Goal: Information Seeking & Learning: Learn about a topic

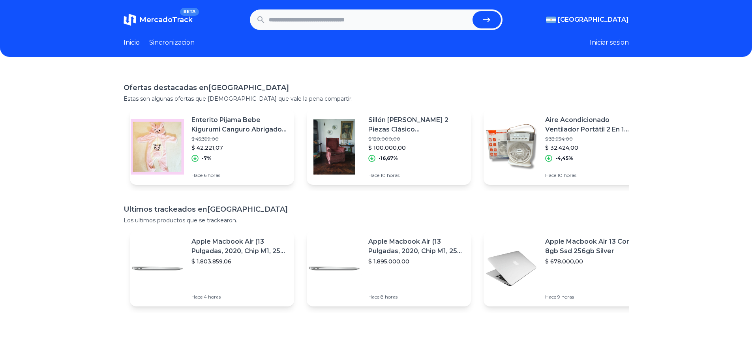
click at [302, 22] on input "text" at bounding box center [369, 19] width 200 height 17
type input "**********"
click at [472, 11] on button "submit" at bounding box center [486, 19] width 28 height 17
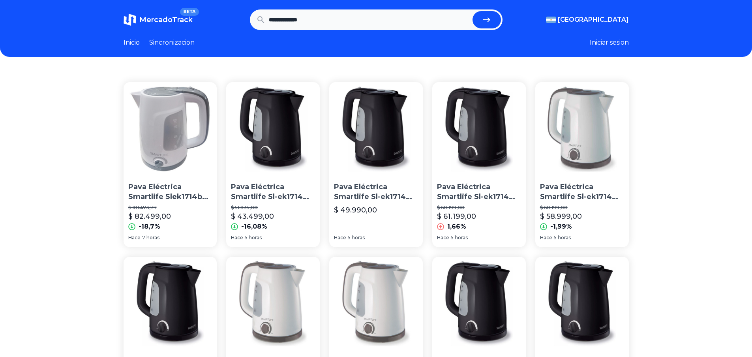
click at [137, 42] on link "Inicio" at bounding box center [131, 42] width 16 height 9
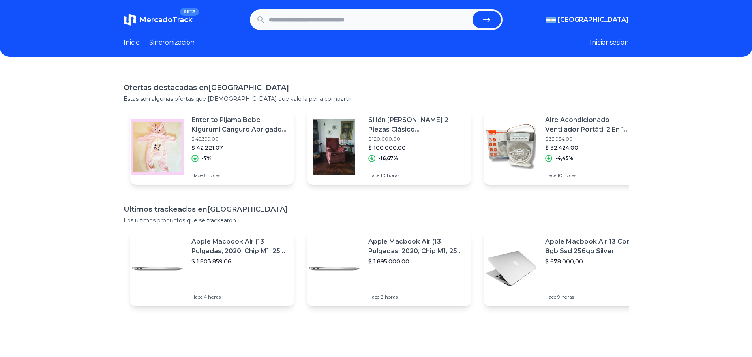
click at [308, 15] on input "text" at bounding box center [369, 19] width 200 height 17
type input "*********"
click at [472, 11] on button "submit" at bounding box center [486, 19] width 28 height 17
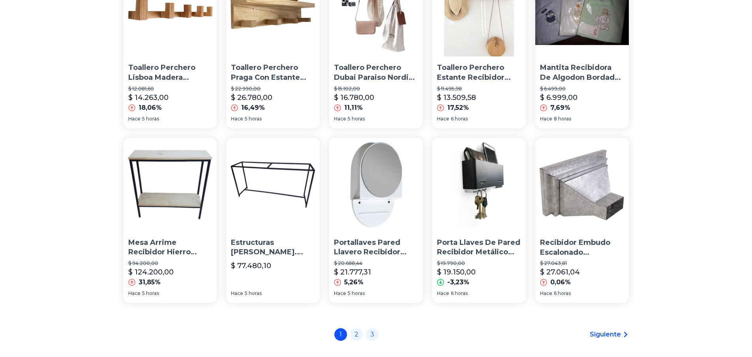
scroll to position [537, 0]
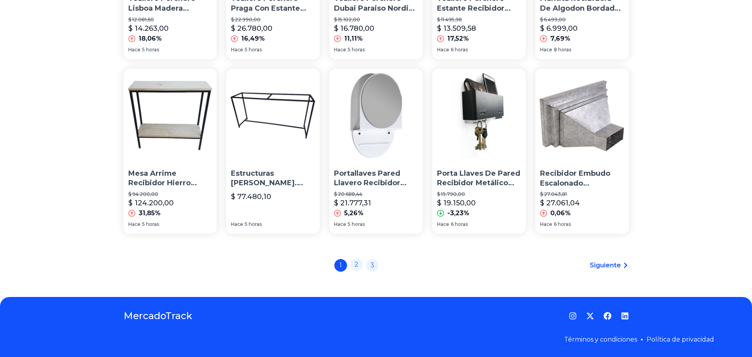
click at [358, 264] on link "2" at bounding box center [356, 264] width 13 height 13
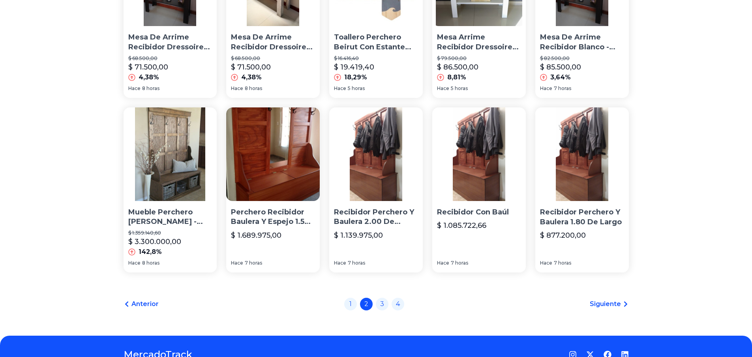
scroll to position [513, 0]
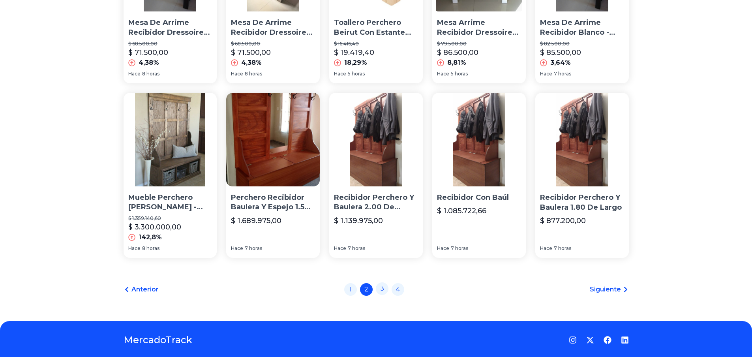
click at [385, 288] on link "3" at bounding box center [382, 288] width 13 height 13
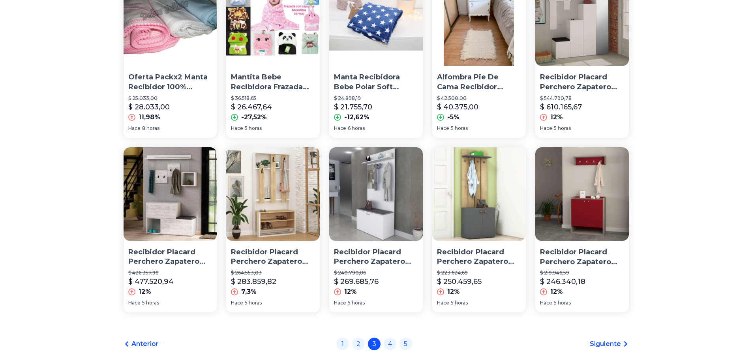
scroll to position [537, 0]
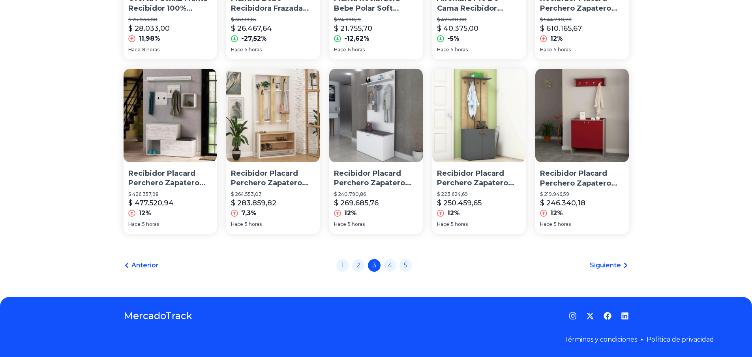
click at [615, 263] on span "Siguiente" at bounding box center [604, 264] width 31 height 9
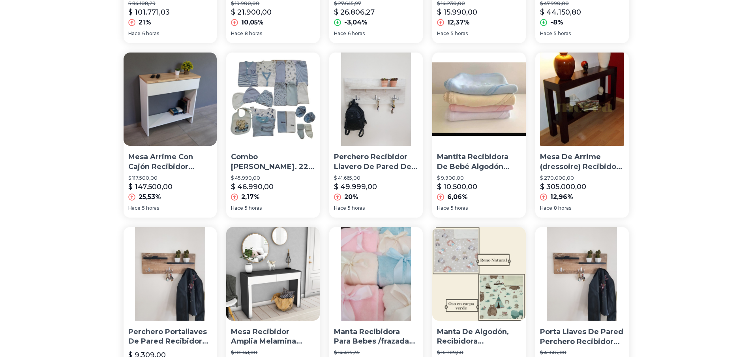
scroll to position [513, 0]
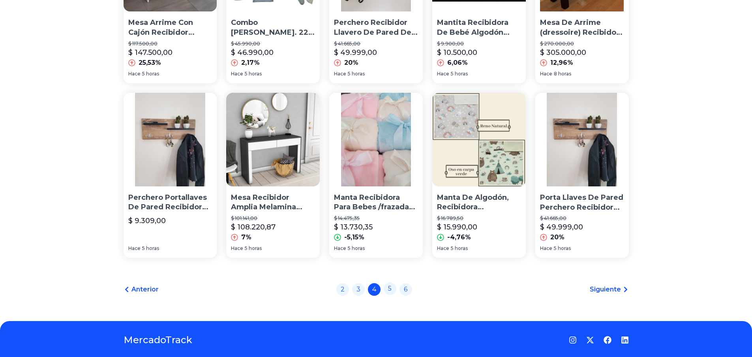
click at [394, 290] on link "5" at bounding box center [389, 288] width 13 height 13
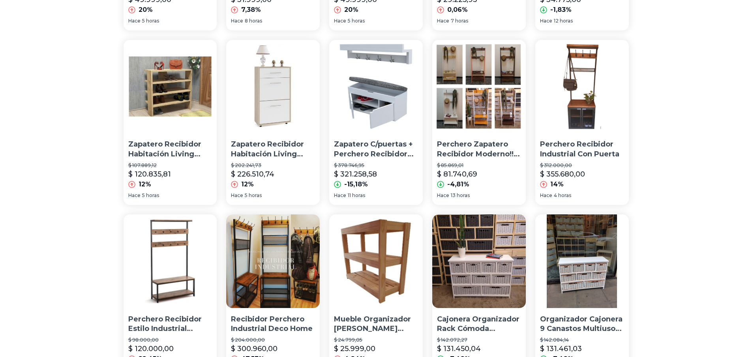
scroll to position [513, 0]
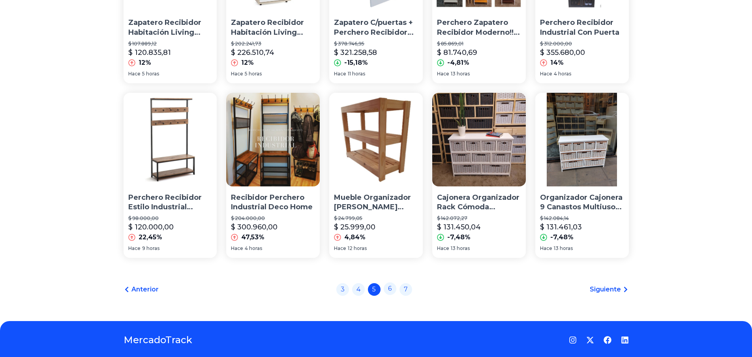
click at [391, 292] on link "6" at bounding box center [389, 288] width 13 height 13
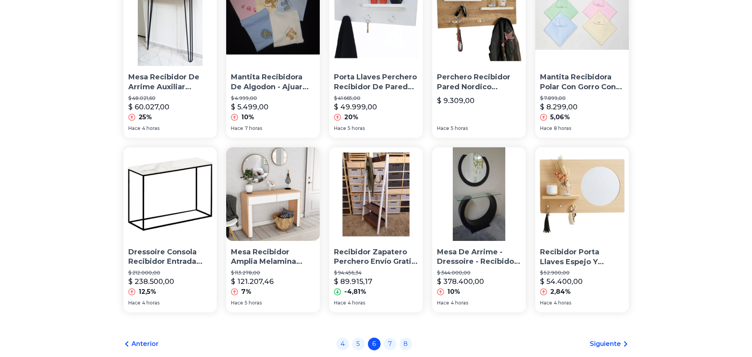
scroll to position [537, 0]
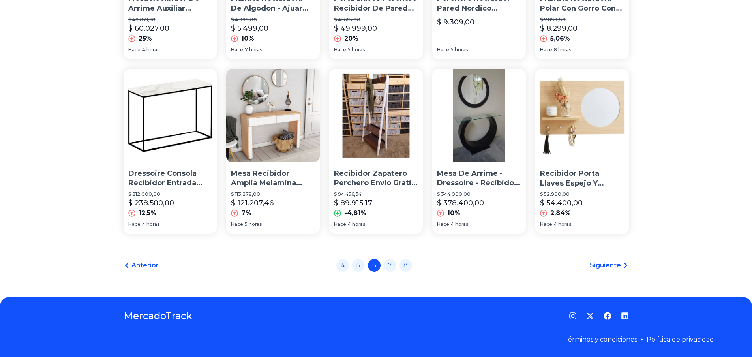
click at [617, 262] on span "Siguiente" at bounding box center [604, 264] width 31 height 9
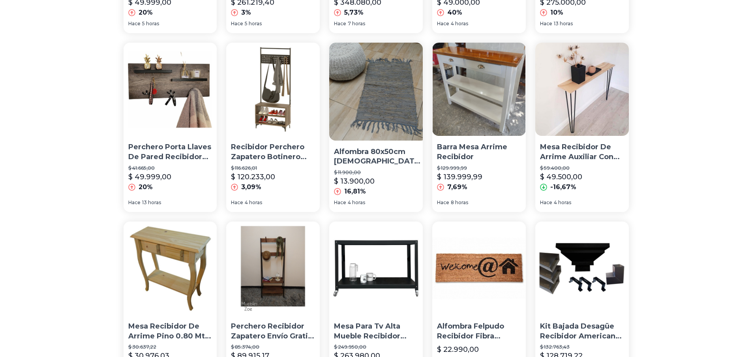
scroll to position [513, 0]
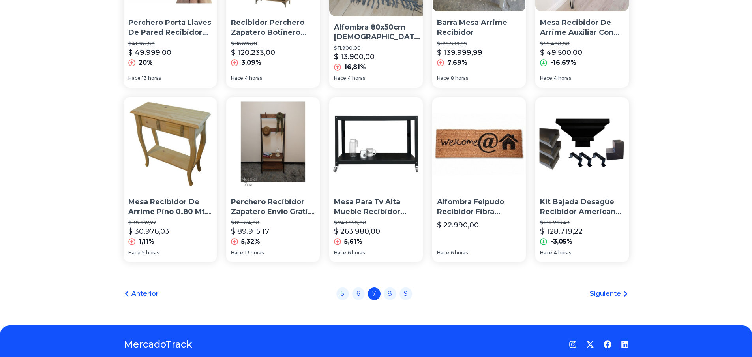
click at [611, 289] on span "Siguiente" at bounding box center [604, 293] width 31 height 9
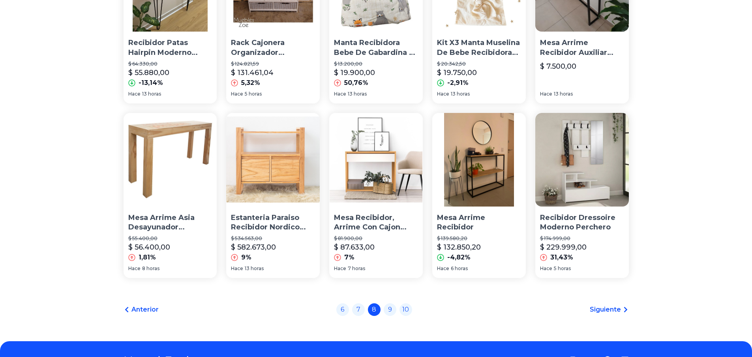
scroll to position [537, 0]
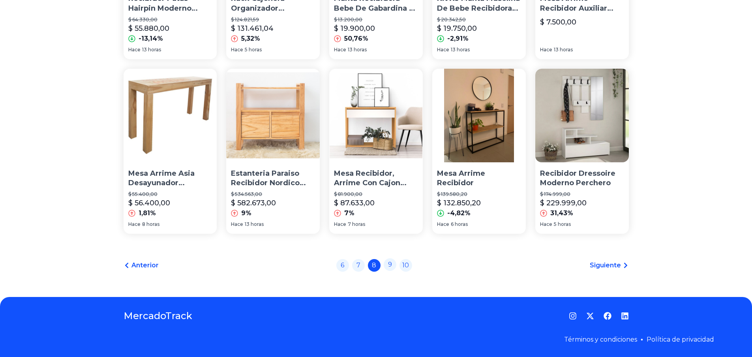
click at [391, 266] on link "9" at bounding box center [389, 264] width 13 height 13
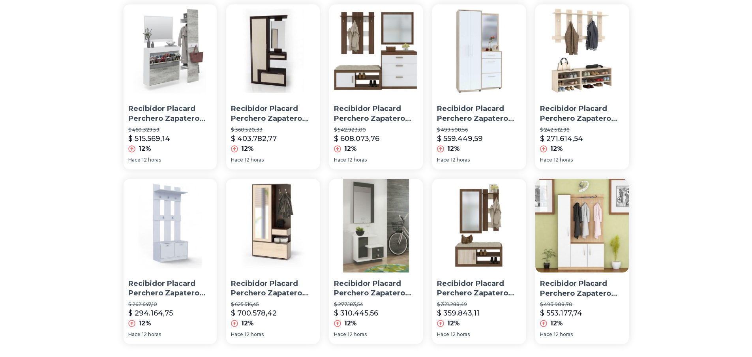
scroll to position [537, 0]
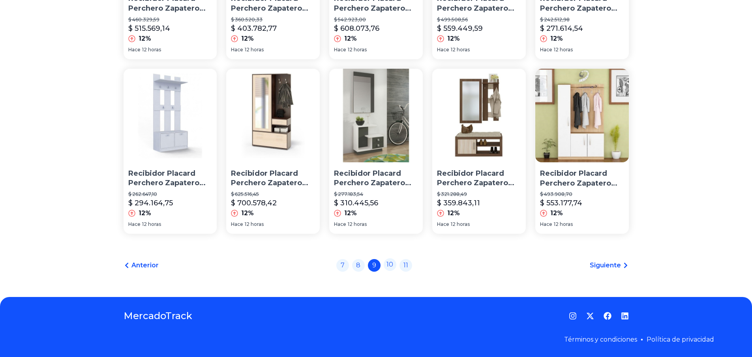
click at [393, 265] on link "10" at bounding box center [389, 264] width 13 height 13
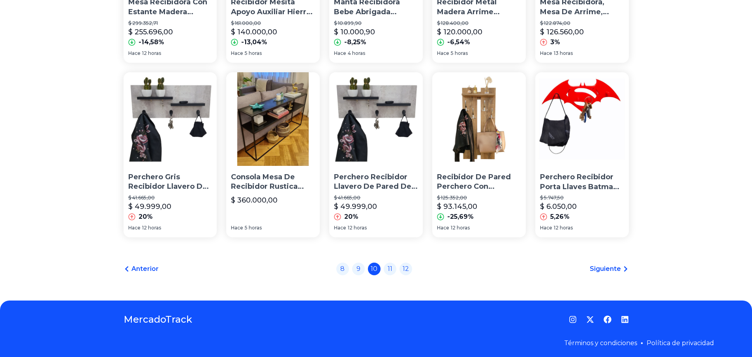
scroll to position [537, 0]
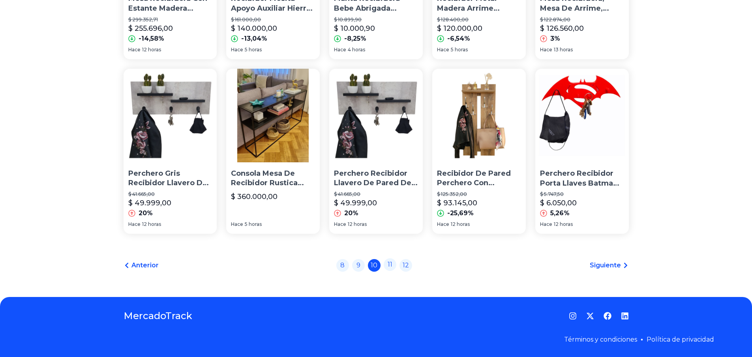
click at [393, 267] on link "11" at bounding box center [389, 264] width 13 height 13
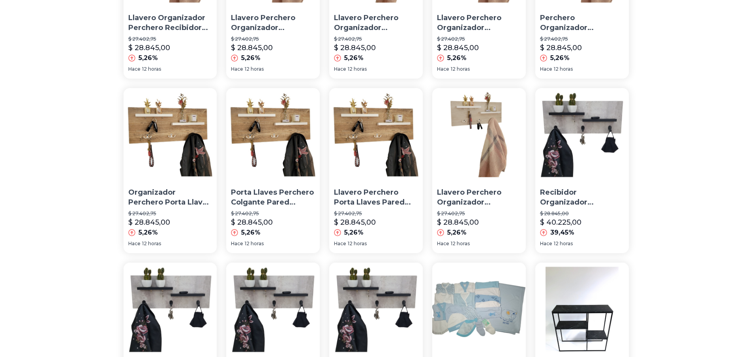
scroll to position [513, 0]
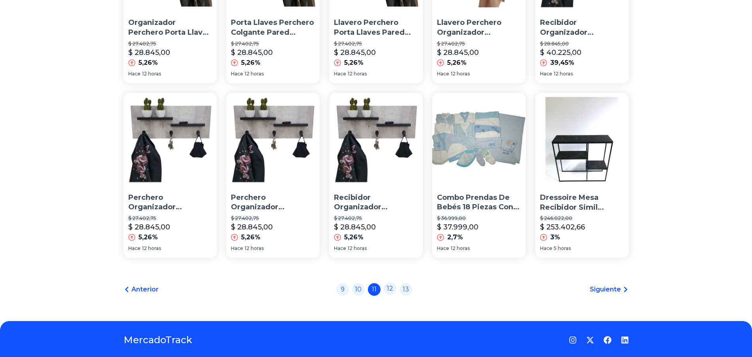
click at [395, 290] on link "12" at bounding box center [389, 288] width 13 height 13
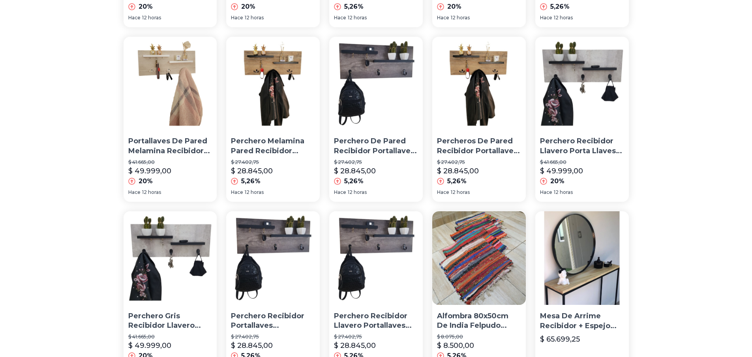
scroll to position [537, 0]
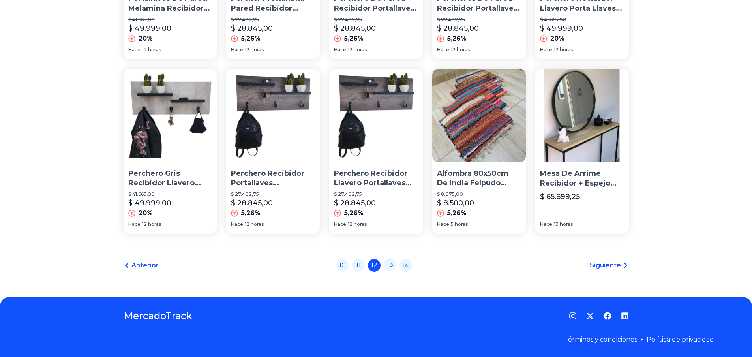
click at [395, 264] on link "13" at bounding box center [389, 264] width 13 height 13
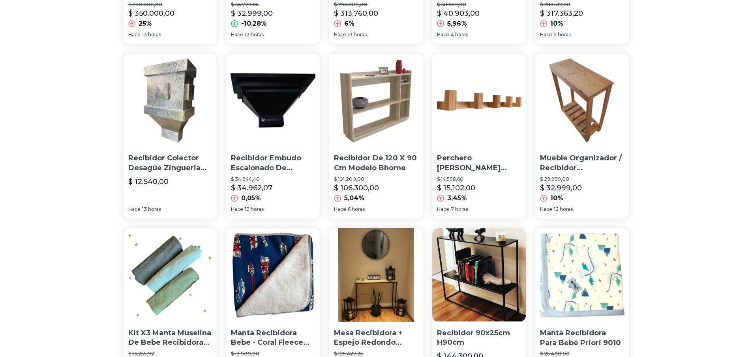
scroll to position [513, 0]
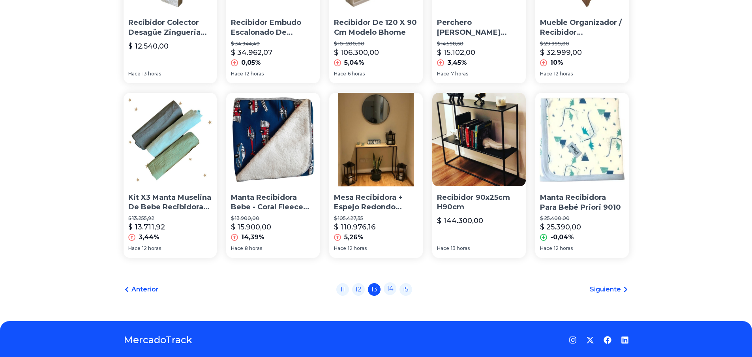
click at [396, 288] on link "14" at bounding box center [389, 288] width 13 height 13
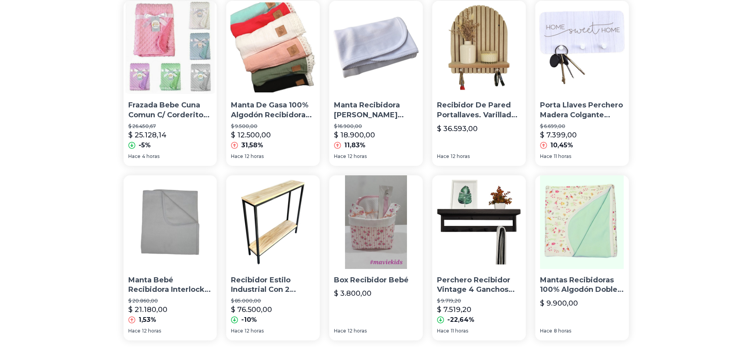
scroll to position [537, 0]
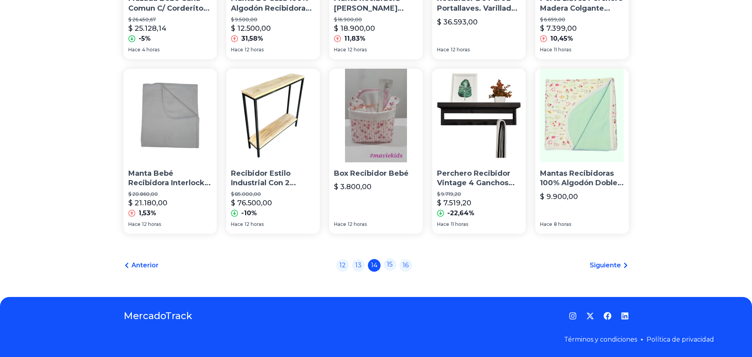
click at [391, 264] on link "15" at bounding box center [389, 264] width 13 height 13
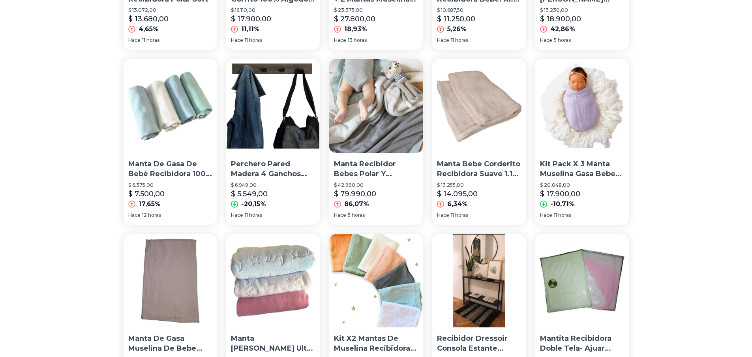
scroll to position [473, 0]
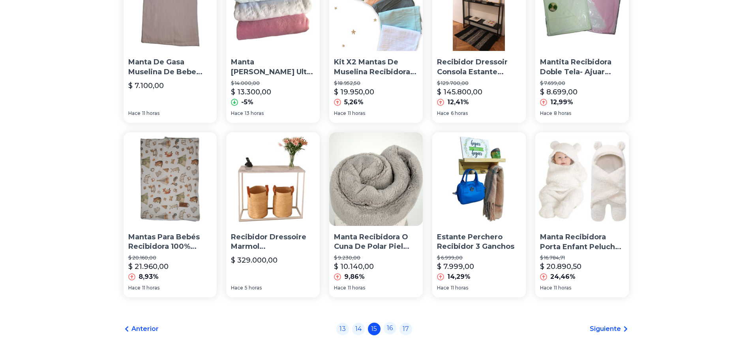
click at [395, 328] on link "16" at bounding box center [389, 328] width 13 height 13
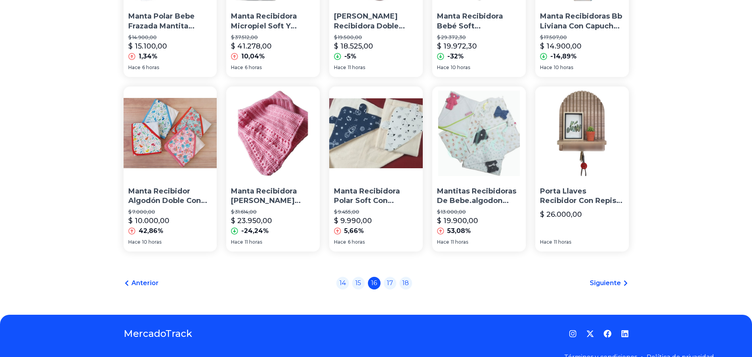
scroll to position [537, 0]
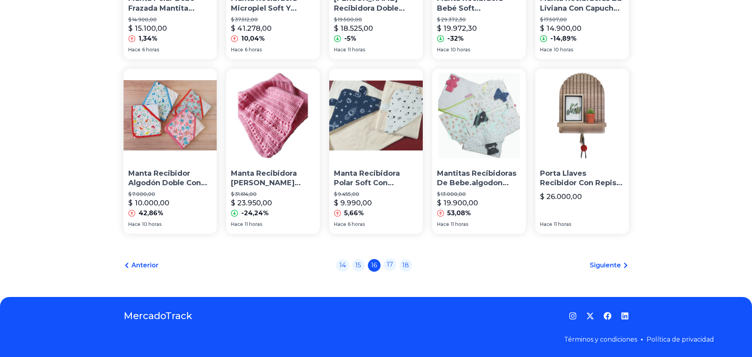
click at [394, 267] on link "17" at bounding box center [389, 264] width 13 height 13
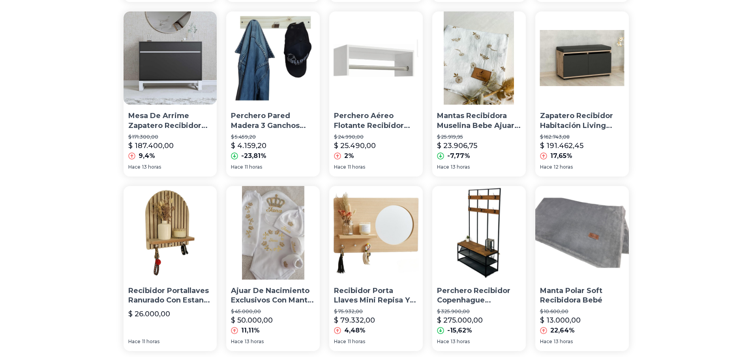
scroll to position [473, 0]
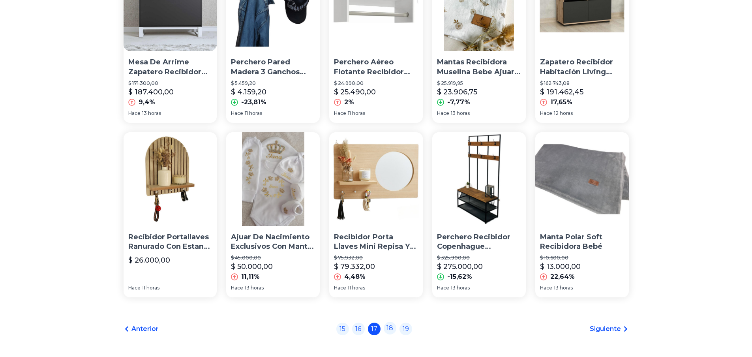
click at [396, 329] on link "18" at bounding box center [389, 328] width 13 height 13
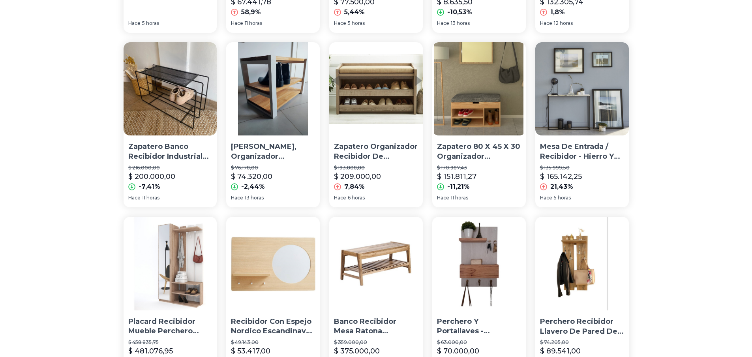
scroll to position [513, 0]
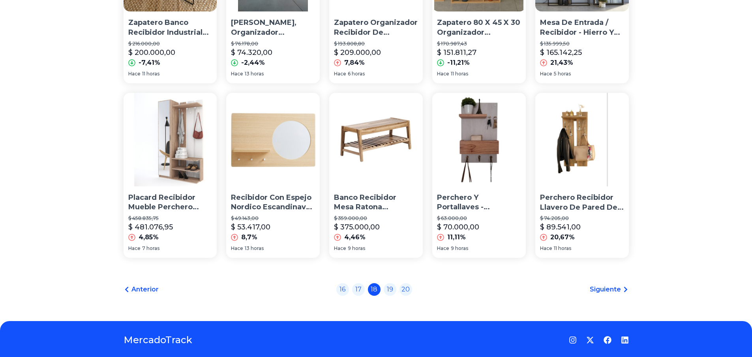
click at [607, 288] on span "Siguiente" at bounding box center [604, 288] width 31 height 9
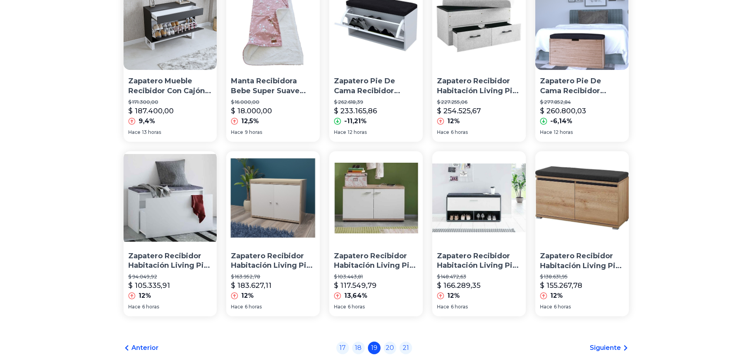
scroll to position [537, 0]
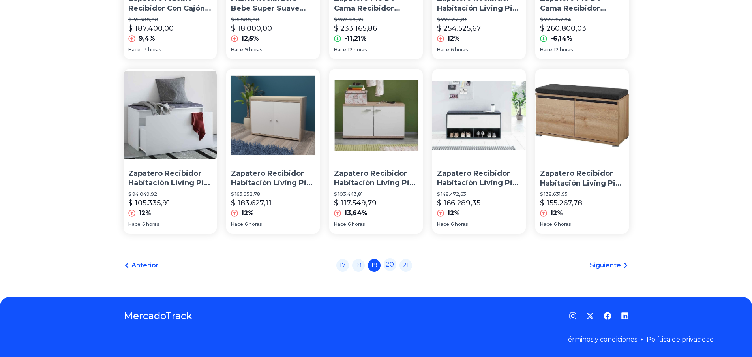
click at [395, 266] on link "20" at bounding box center [389, 264] width 13 height 13
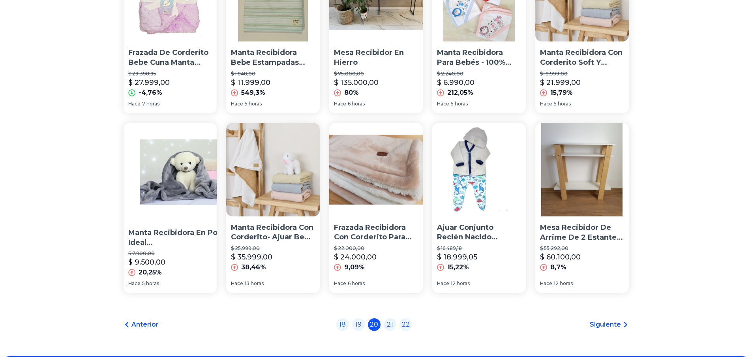
scroll to position [537, 0]
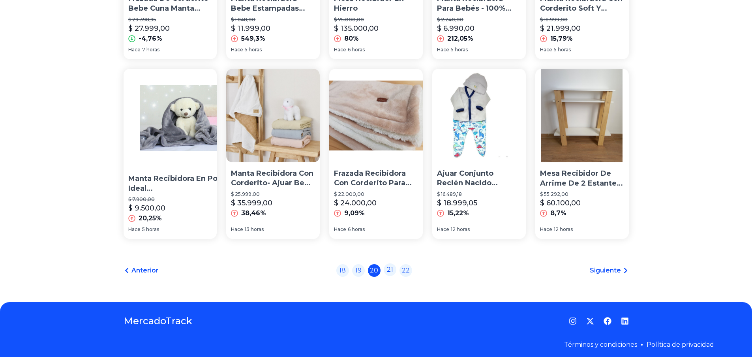
click at [392, 266] on link "21" at bounding box center [389, 269] width 13 height 13
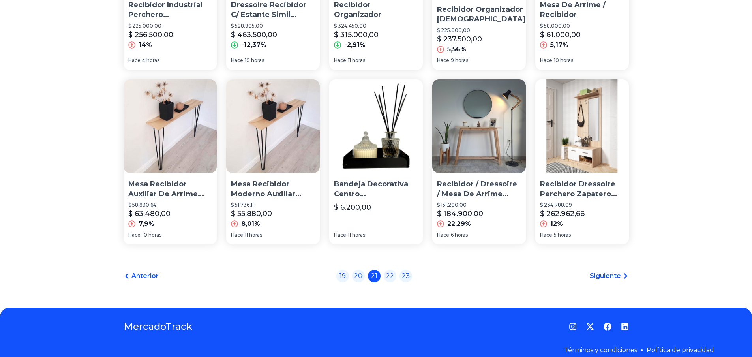
scroll to position [537, 0]
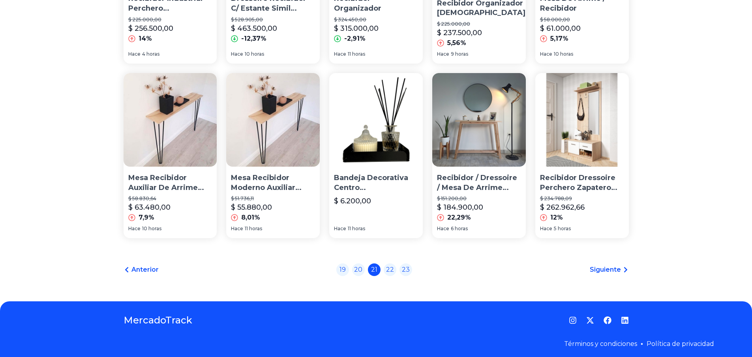
click at [615, 267] on span "Siguiente" at bounding box center [604, 269] width 31 height 9
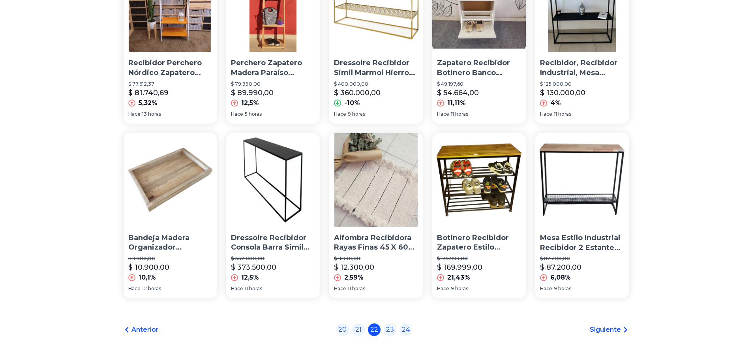
scroll to position [537, 0]
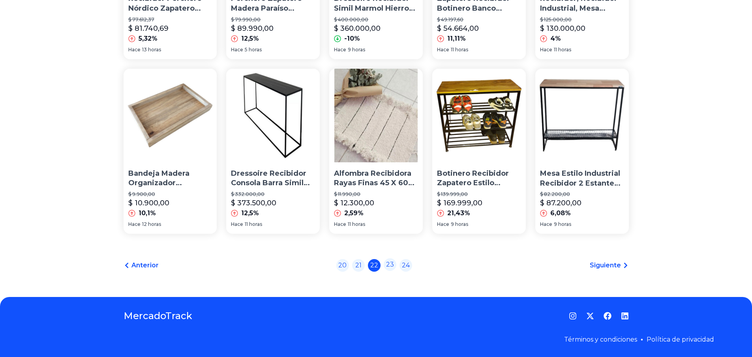
click at [391, 264] on link "23" at bounding box center [389, 264] width 13 height 13
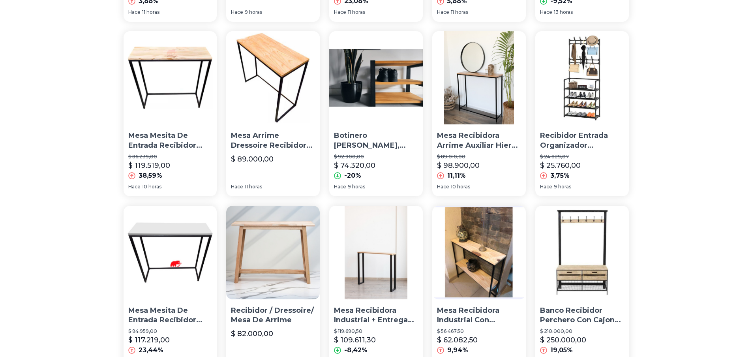
scroll to position [473, 0]
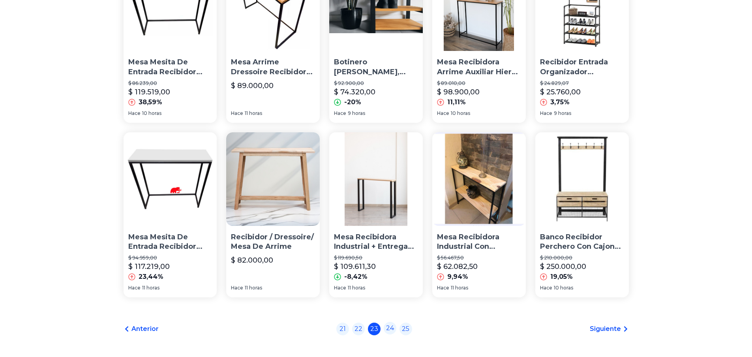
click at [391, 326] on link "24" at bounding box center [389, 328] width 13 height 13
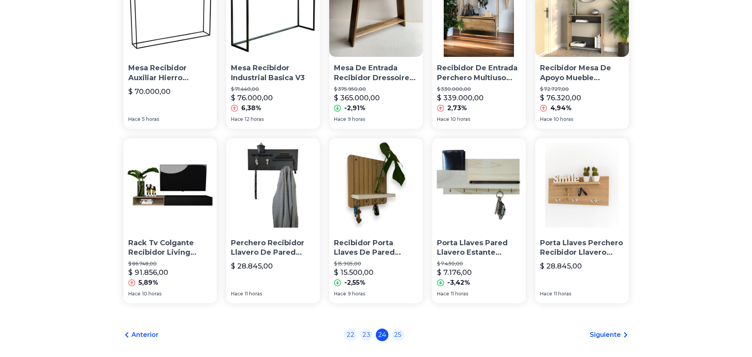
scroll to position [473, 0]
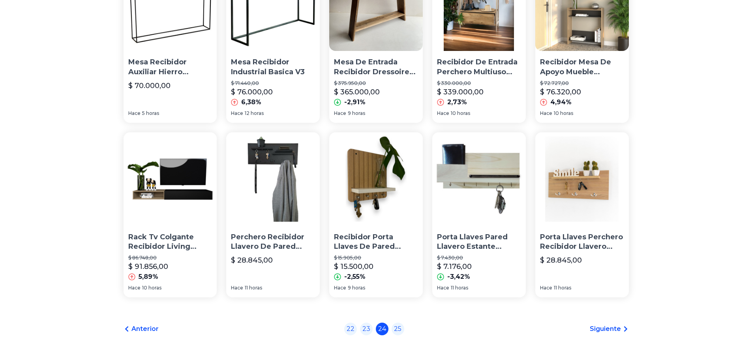
click at [604, 324] on span "Siguiente" at bounding box center [604, 328] width 31 height 9
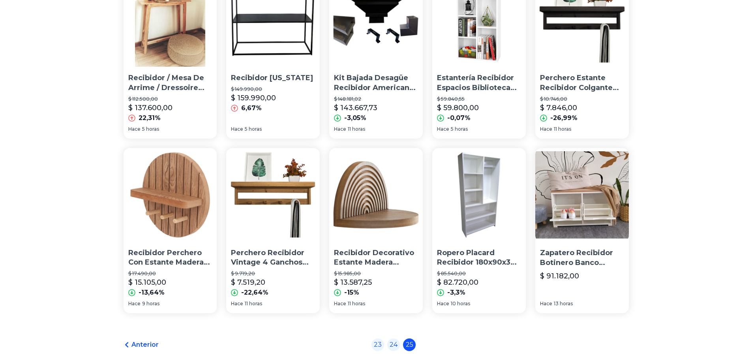
scroll to position [473, 0]
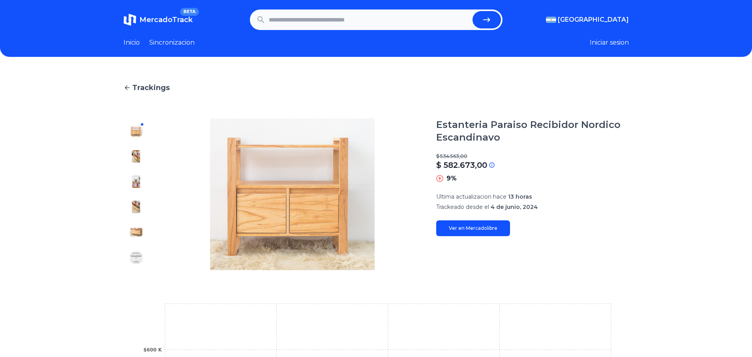
click at [141, 155] on img at bounding box center [136, 156] width 13 height 13
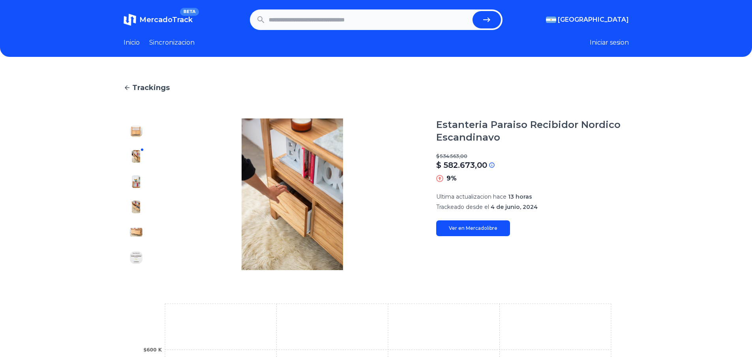
click at [135, 172] on div at bounding box center [135, 193] width 25 height 151
click at [139, 185] on img at bounding box center [136, 181] width 13 height 13
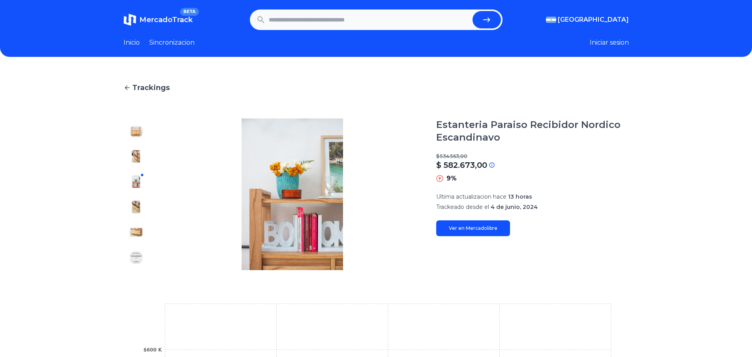
click at [141, 205] on img at bounding box center [136, 206] width 13 height 13
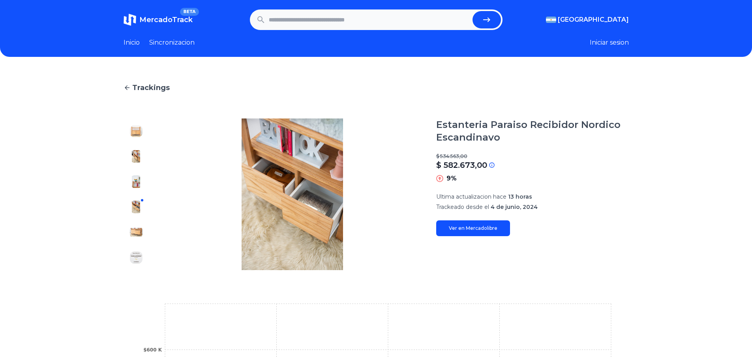
click at [140, 236] on img at bounding box center [136, 232] width 13 height 13
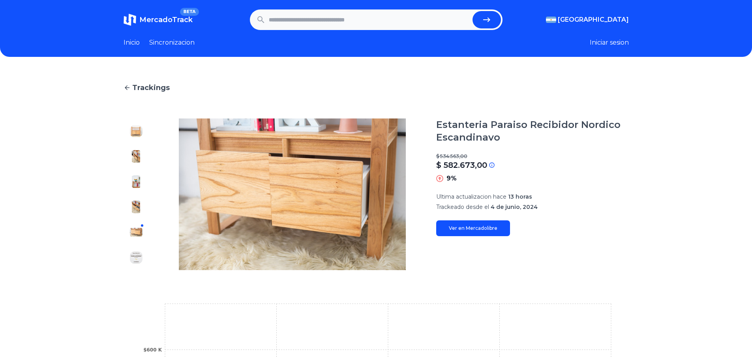
click at [139, 258] on img at bounding box center [136, 257] width 13 height 13
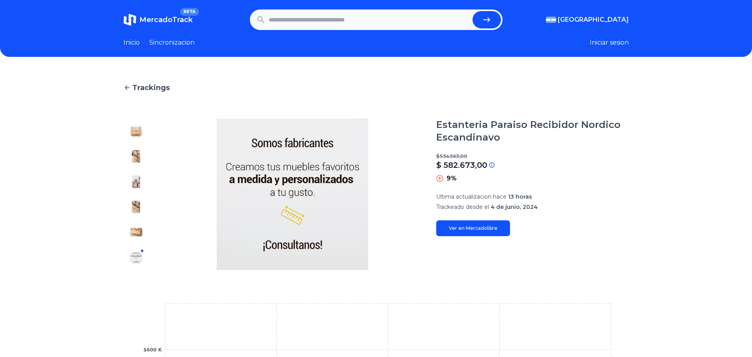
click at [137, 226] on img at bounding box center [136, 232] width 13 height 13
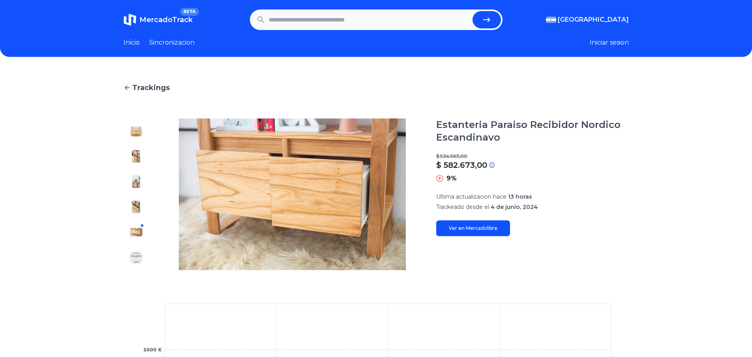
click at [315, 185] on img at bounding box center [293, 193] width 256 height 151
click at [142, 131] on img at bounding box center [136, 131] width 13 height 13
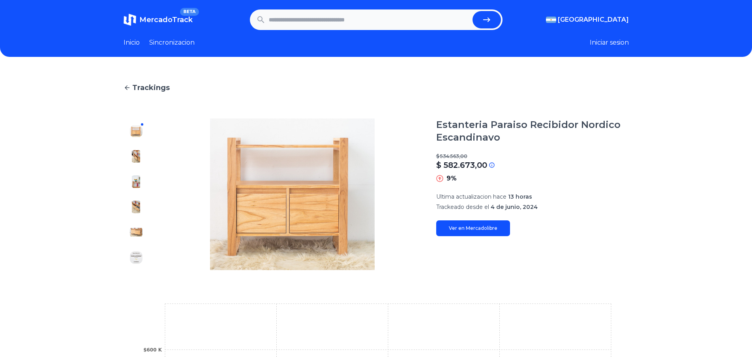
click at [146, 145] on div at bounding box center [135, 193] width 25 height 151
click at [135, 156] on img at bounding box center [136, 156] width 13 height 13
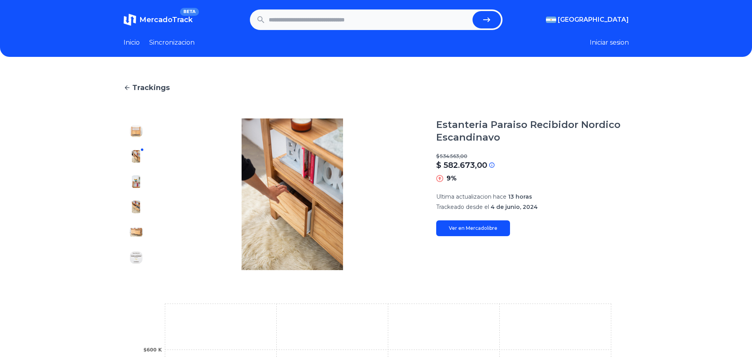
click at [140, 167] on div at bounding box center [135, 193] width 25 height 151
click at [140, 184] on img at bounding box center [136, 181] width 13 height 13
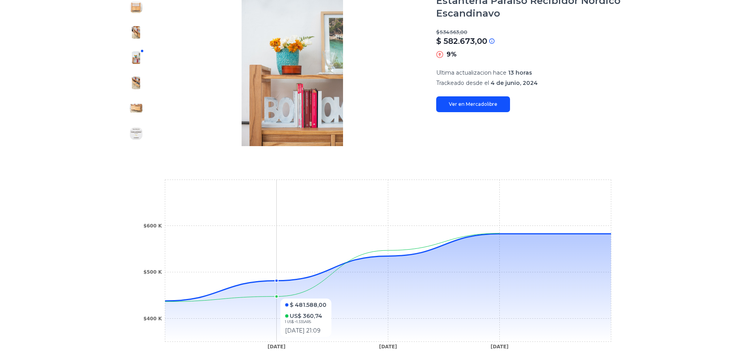
scroll to position [26, 0]
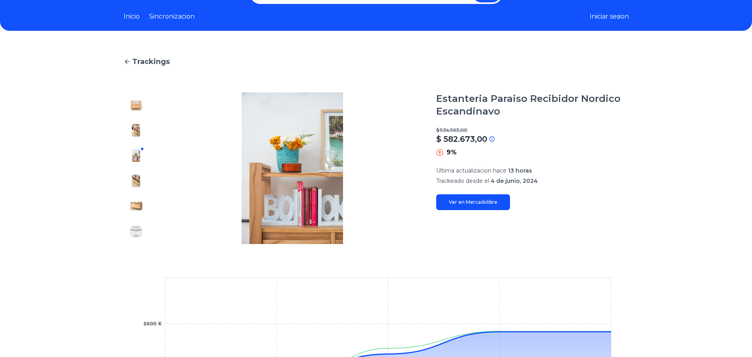
click at [481, 201] on link "Ver en Mercadolibre" at bounding box center [473, 202] width 74 height 16
click at [140, 127] on img at bounding box center [136, 130] width 13 height 13
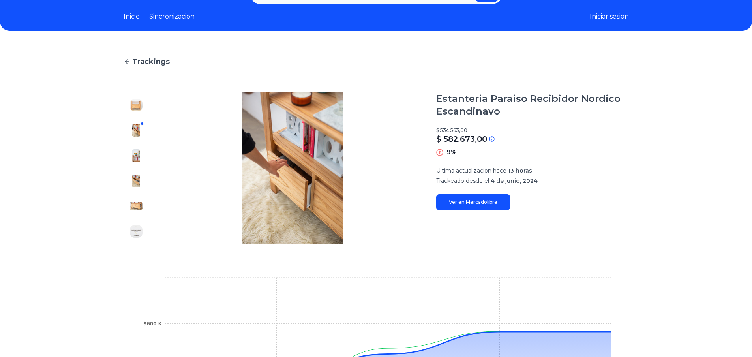
click at [143, 137] on div at bounding box center [135, 167] width 25 height 151
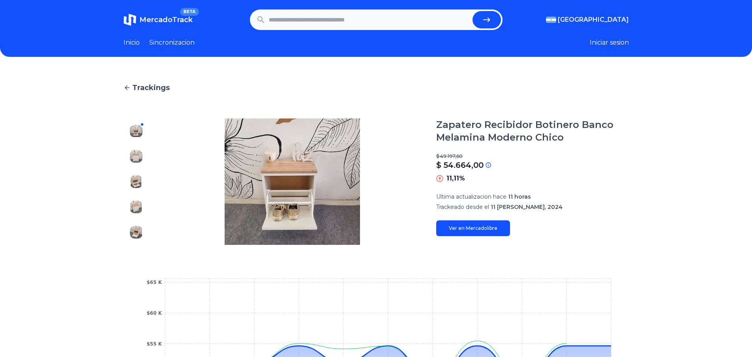
click at [137, 156] on img at bounding box center [136, 156] width 13 height 13
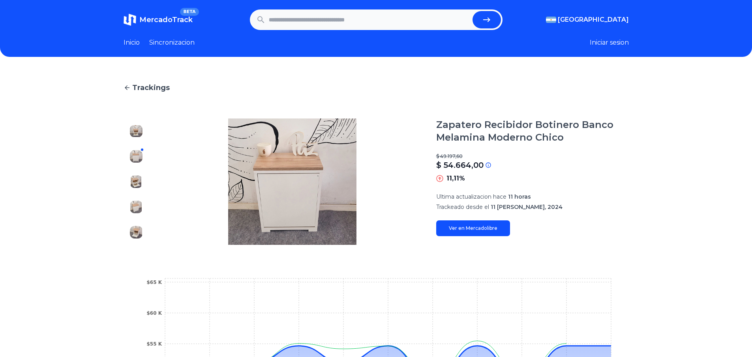
click at [142, 175] on div at bounding box center [135, 181] width 25 height 126
click at [137, 186] on img at bounding box center [136, 181] width 13 height 13
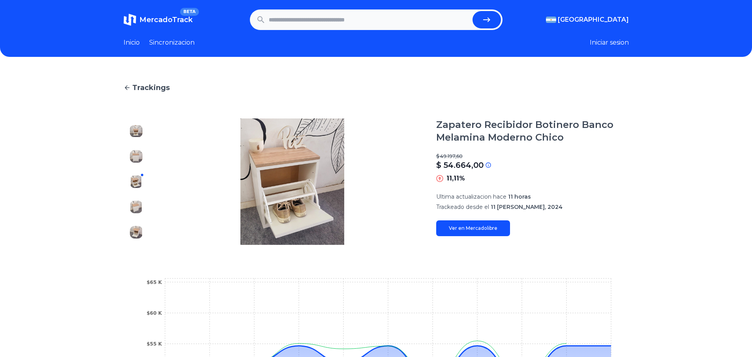
click at [139, 194] on div at bounding box center [135, 181] width 25 height 126
click at [140, 205] on img at bounding box center [136, 206] width 13 height 13
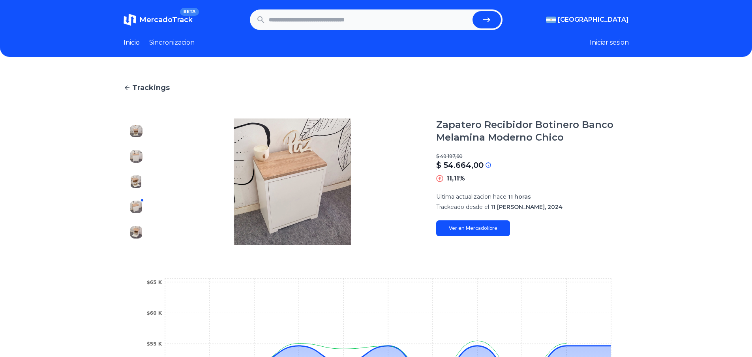
click at [137, 229] on img at bounding box center [136, 232] width 13 height 13
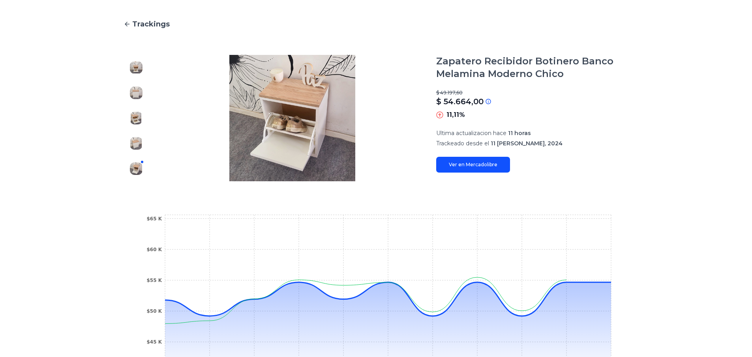
scroll to position [198, 0]
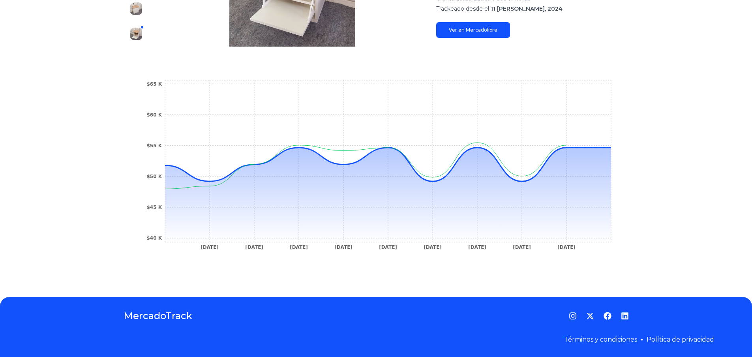
click at [485, 30] on link "Ver en Mercadolibre" at bounding box center [473, 30] width 74 height 16
